Goal: Find specific page/section

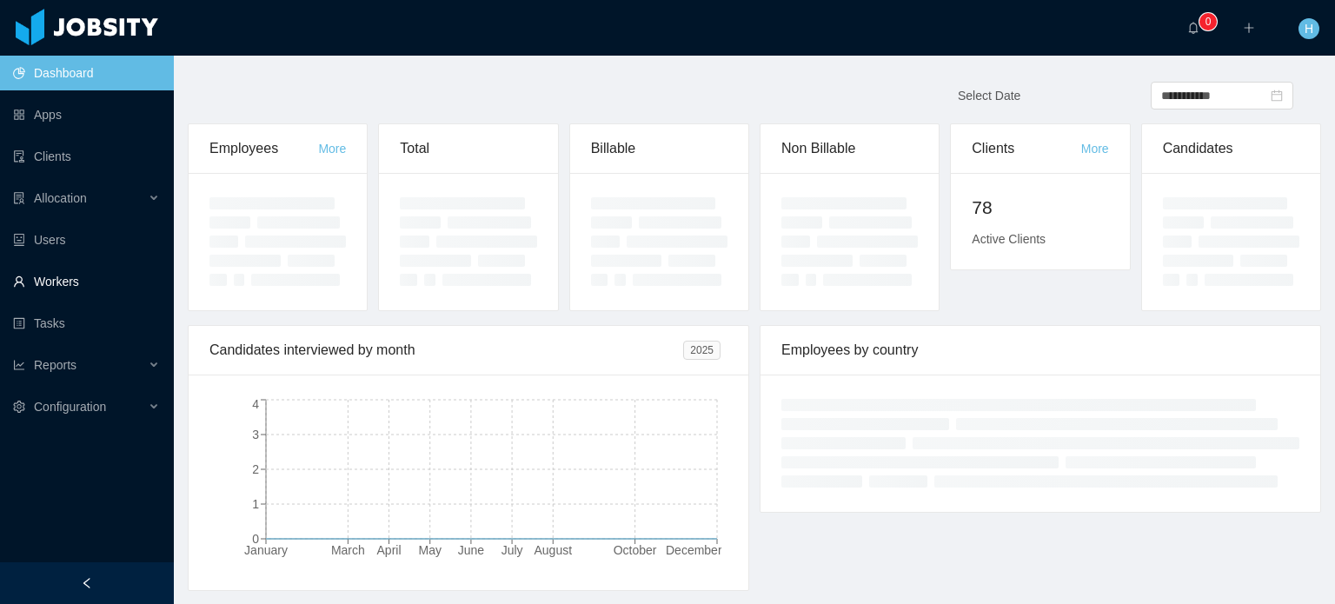
click at [46, 272] on link "Workers" at bounding box center [86, 281] width 147 height 35
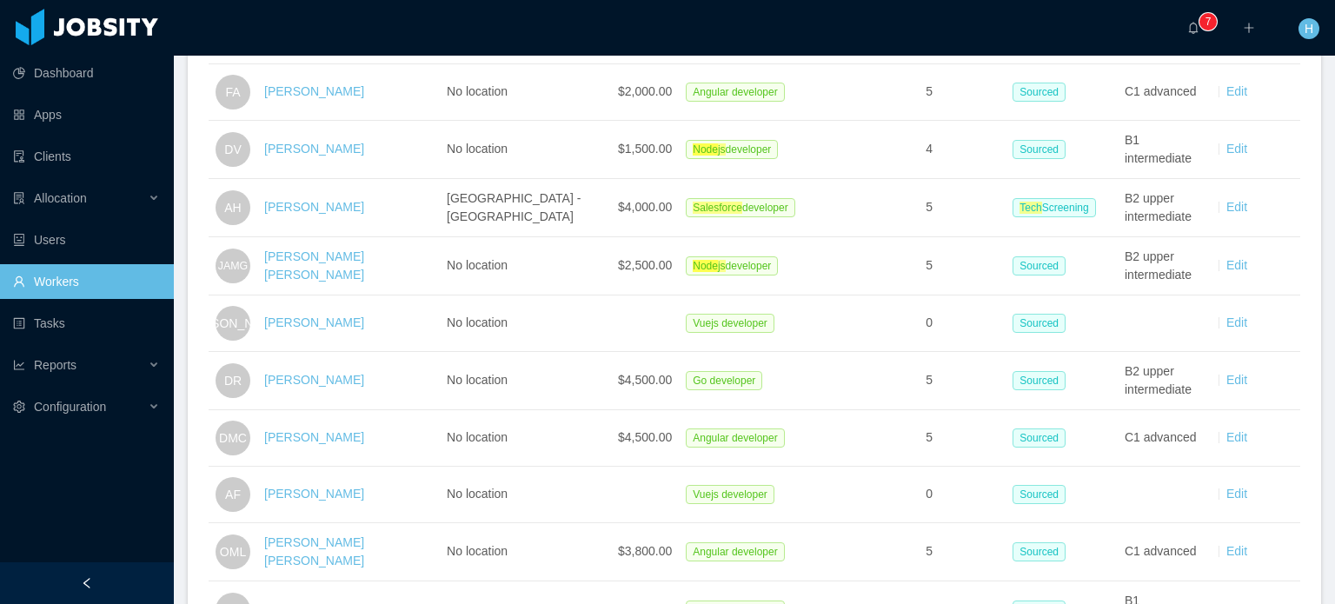
scroll to position [1304, 0]
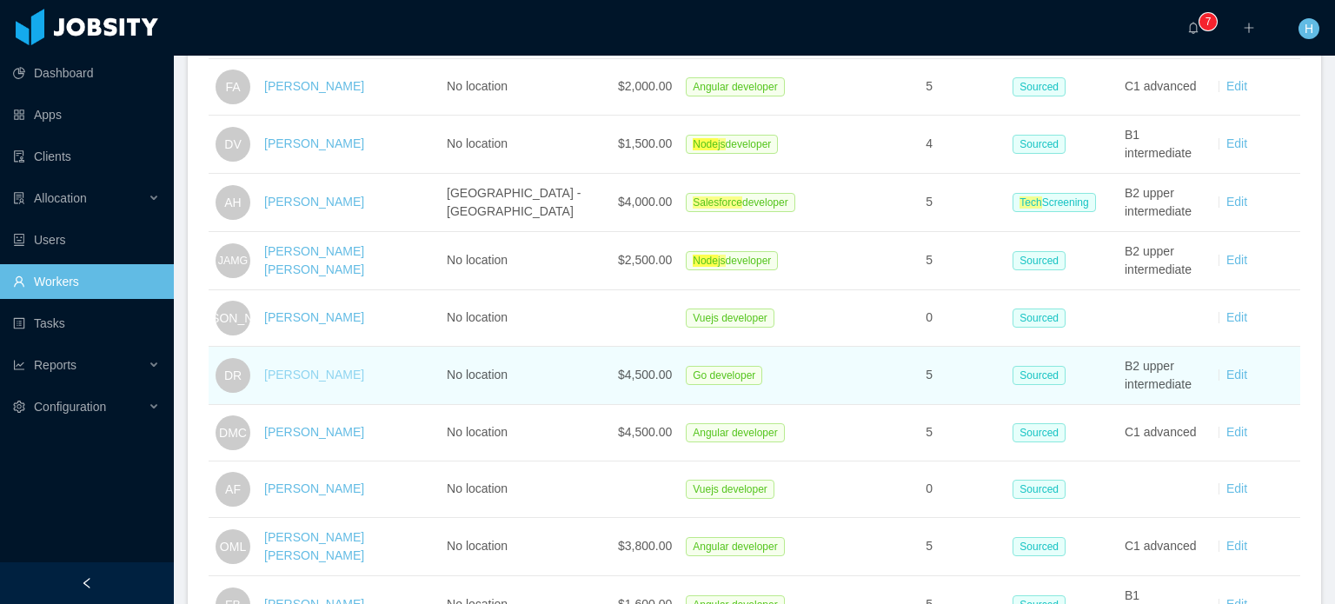
click at [311, 373] on link "[PERSON_NAME]" at bounding box center [314, 375] width 100 height 14
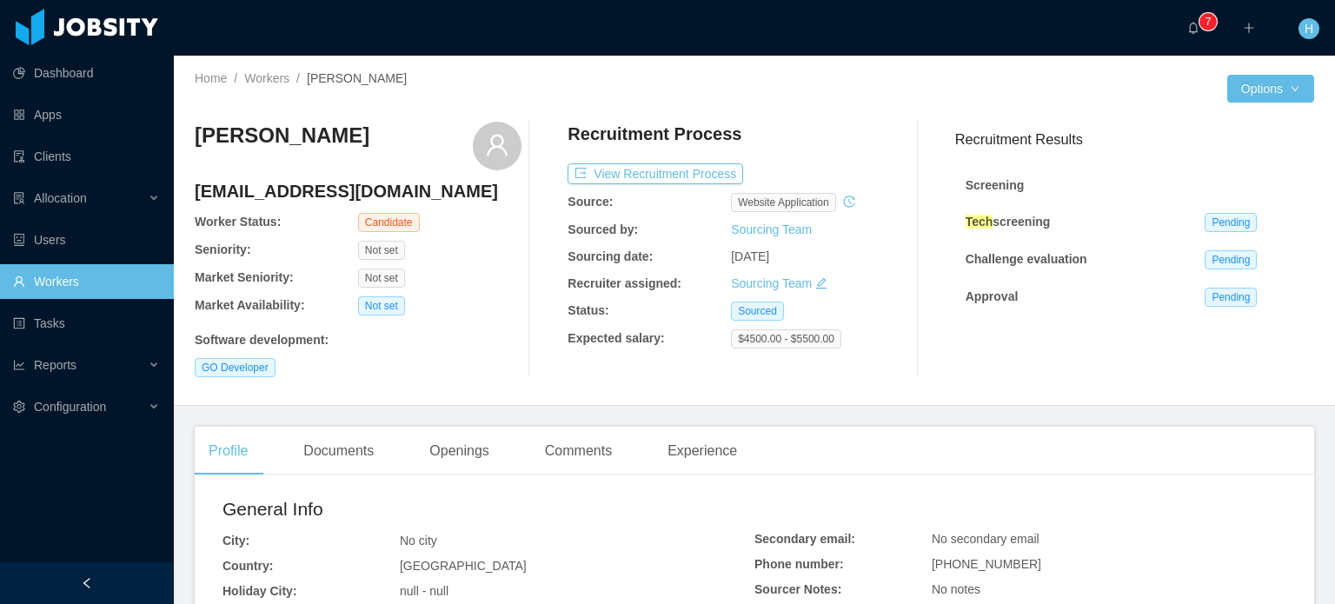
click at [262, 97] on div at bounding box center [475, 101] width 560 height 13
click at [269, 81] on link "Workers" at bounding box center [266, 78] width 45 height 14
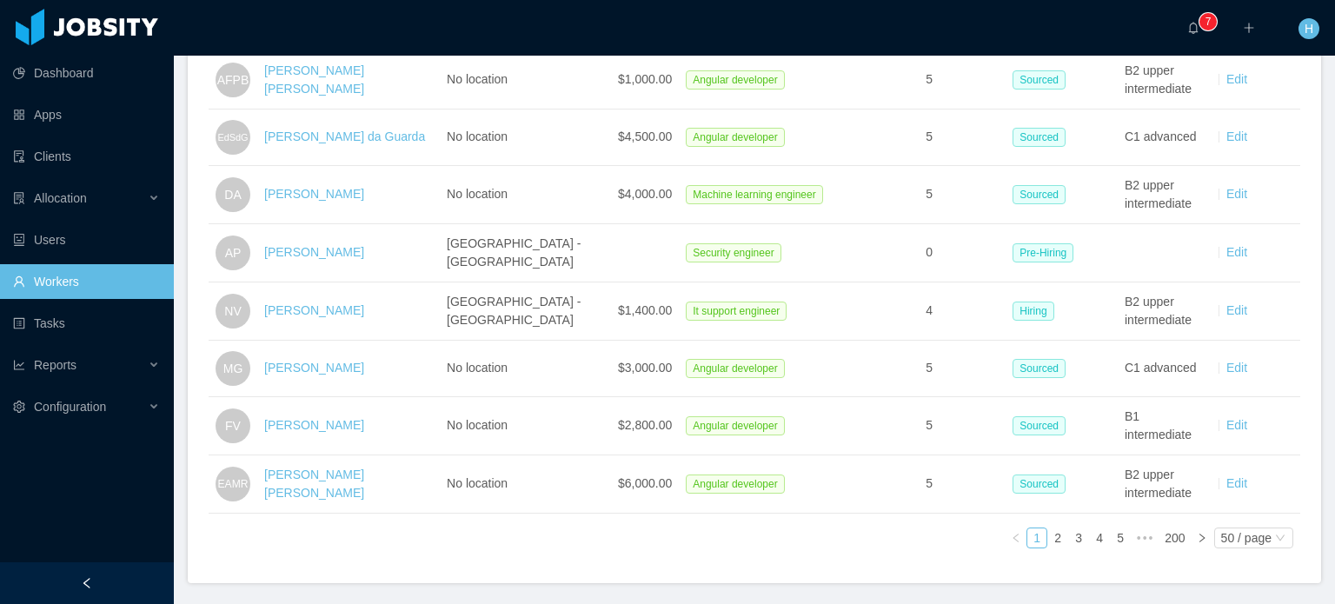
scroll to position [2809, 0]
